Goal: Check status: Check status

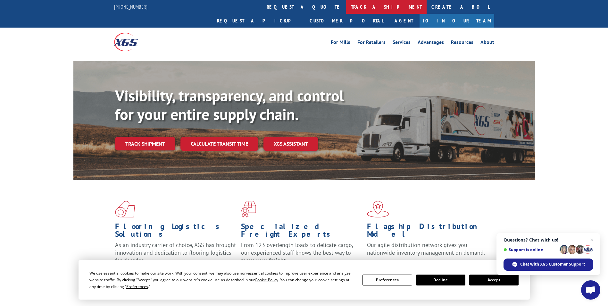
click at [346, 6] on link "track a shipment" at bounding box center [386, 7] width 80 height 14
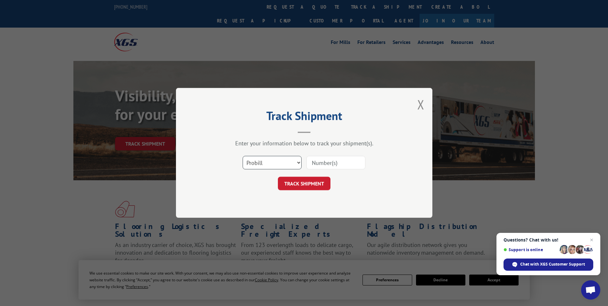
click at [293, 158] on select "Select category... Probill BOL PO" at bounding box center [271, 162] width 59 height 13
select select "bol"
click at [242, 156] on select "Select category... Probill BOL PO" at bounding box center [271, 162] width 59 height 13
click at [320, 160] on input at bounding box center [335, 162] width 59 height 13
paste input "6015359"
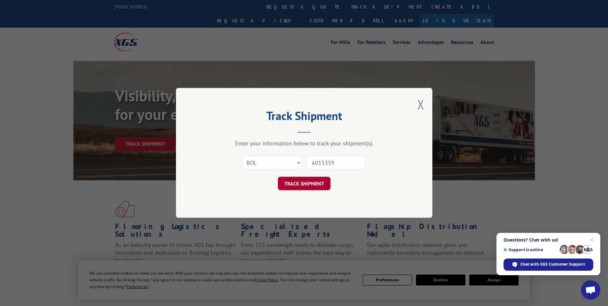
type input "6015359"
click at [304, 184] on button "TRACK SHIPMENT" at bounding box center [304, 183] width 53 height 13
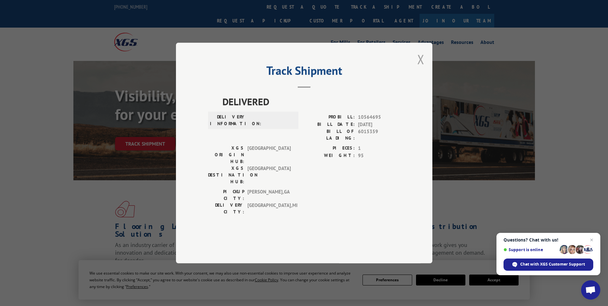
click at [422, 68] on button "Close modal" at bounding box center [420, 59] width 7 height 17
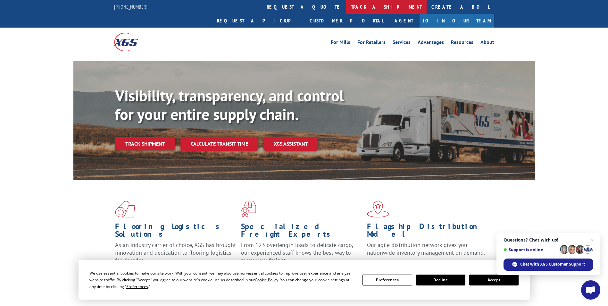
click at [346, 4] on link "track a shipment" at bounding box center [386, 7] width 80 height 14
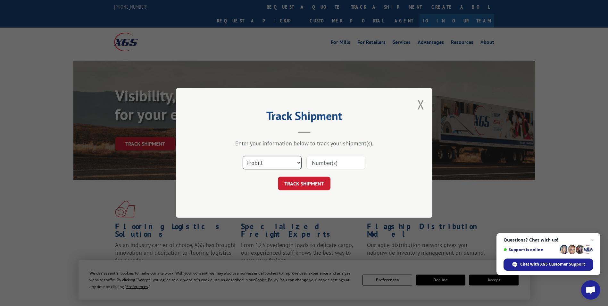
click at [281, 163] on select "Select category... Probill BOL PO" at bounding box center [271, 162] width 59 height 13
select select "po"
click at [242, 156] on select "Select category... Probill BOL PO" at bounding box center [271, 162] width 59 height 13
click at [314, 164] on input at bounding box center [335, 162] width 59 height 13
paste input "16527710"
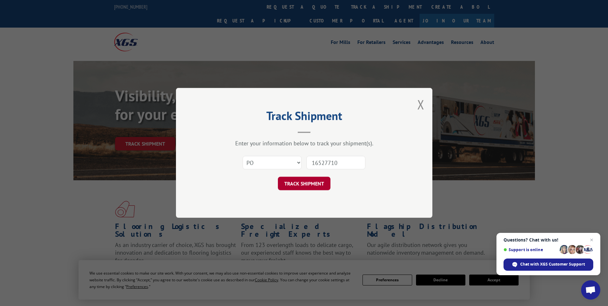
type input "16527710"
click at [306, 183] on button "TRACK SHIPMENT" at bounding box center [304, 183] width 53 height 13
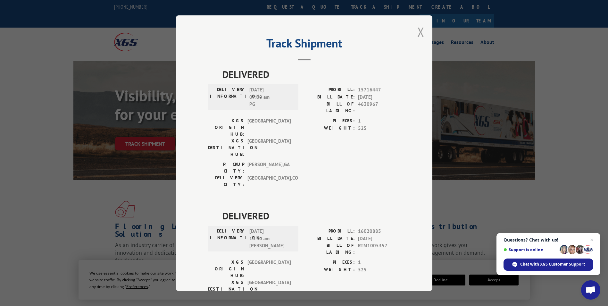
click at [417, 32] on button "Close modal" at bounding box center [420, 31] width 7 height 17
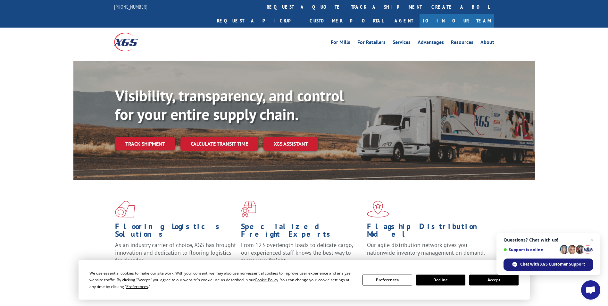
click at [545, 260] on span "Chat with XGS Customer Support" at bounding box center [548, 264] width 90 height 12
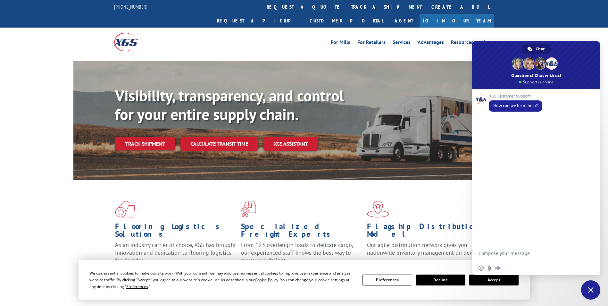
click at [502, 250] on textarea "Compose your message..." at bounding box center [529, 253] width 102 height 16
type textarea "trying to track order. None of the numbers are coming up with 2025"
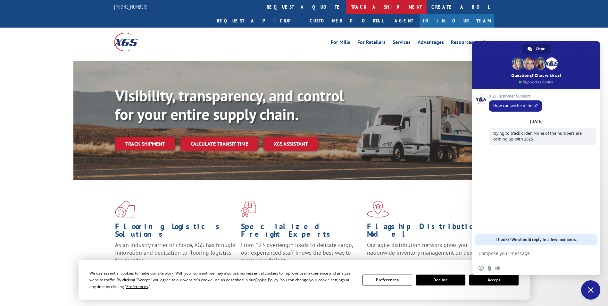
click at [346, 7] on link "track a shipment" at bounding box center [386, 7] width 80 height 14
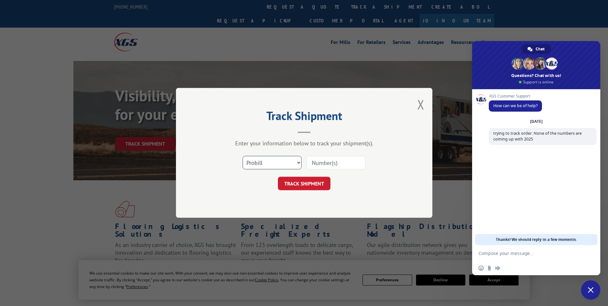
click at [281, 165] on select "Select category... Probill BOL PO" at bounding box center [271, 162] width 59 height 13
click at [242, 156] on select "Select category... Probill BOL PO" at bounding box center [271, 162] width 59 height 13
click at [316, 162] on input at bounding box center [335, 162] width 59 height 13
paste input "1ZY7701V0366864133"
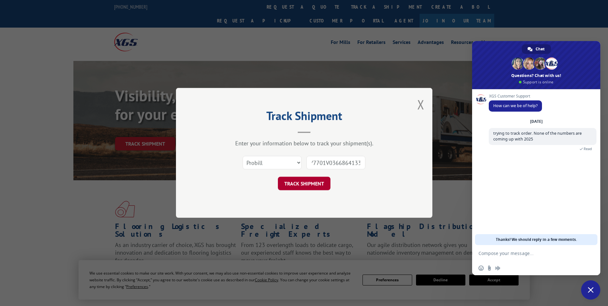
type input "1ZY7701V0366864133"
click at [294, 179] on button "TRACK SHIPMENT" at bounding box center [304, 183] width 53 height 13
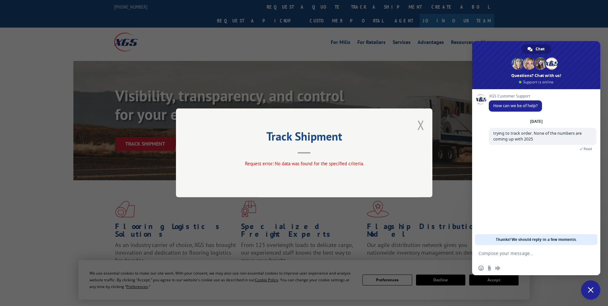
click at [418, 124] on button "Close modal" at bounding box center [420, 124] width 7 height 17
